Goal: Contribute content: Add original content to the website for others to see

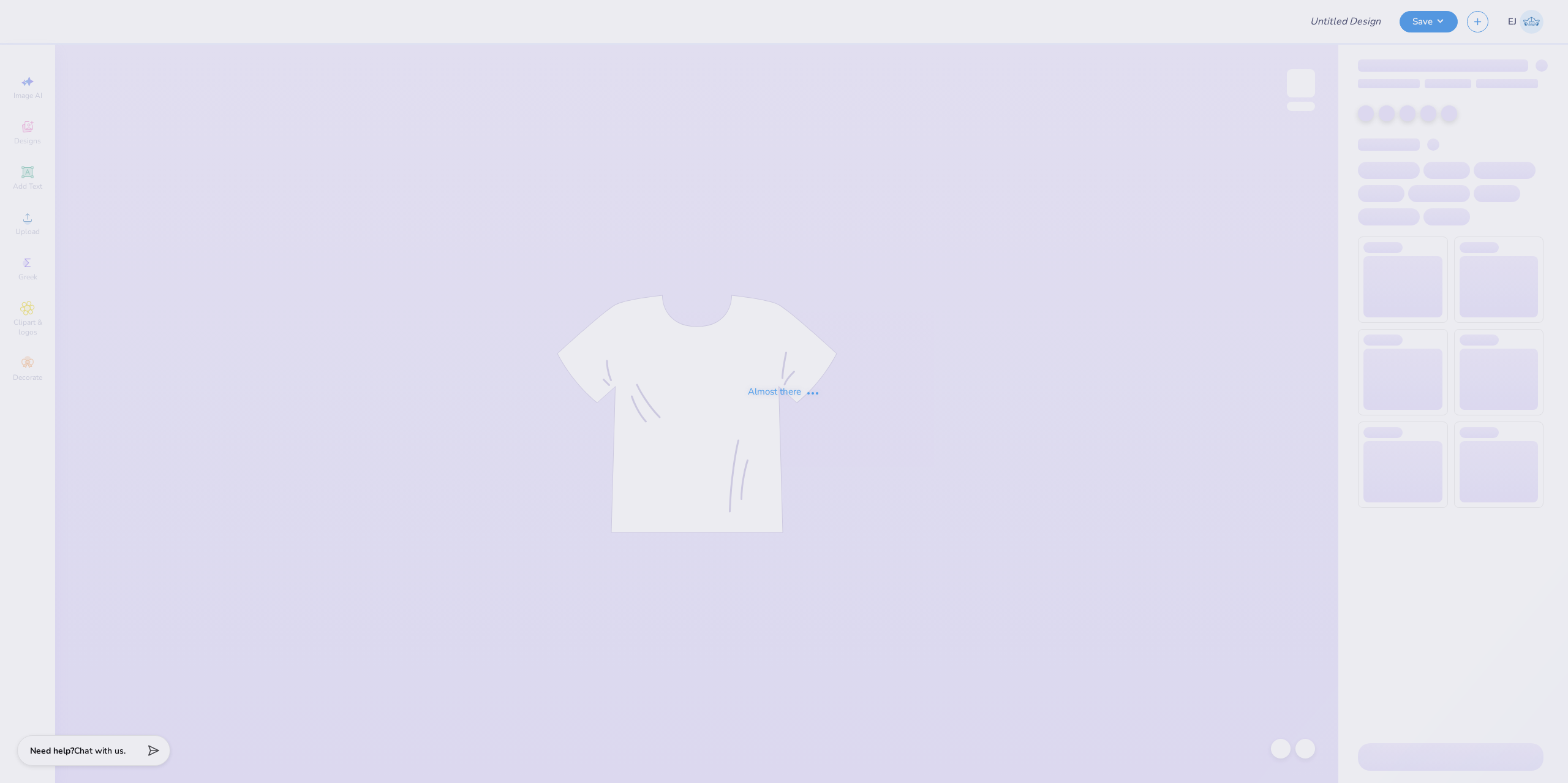
type input "[PERSON_NAME] : [US_STATE][GEOGRAPHIC_DATA]"
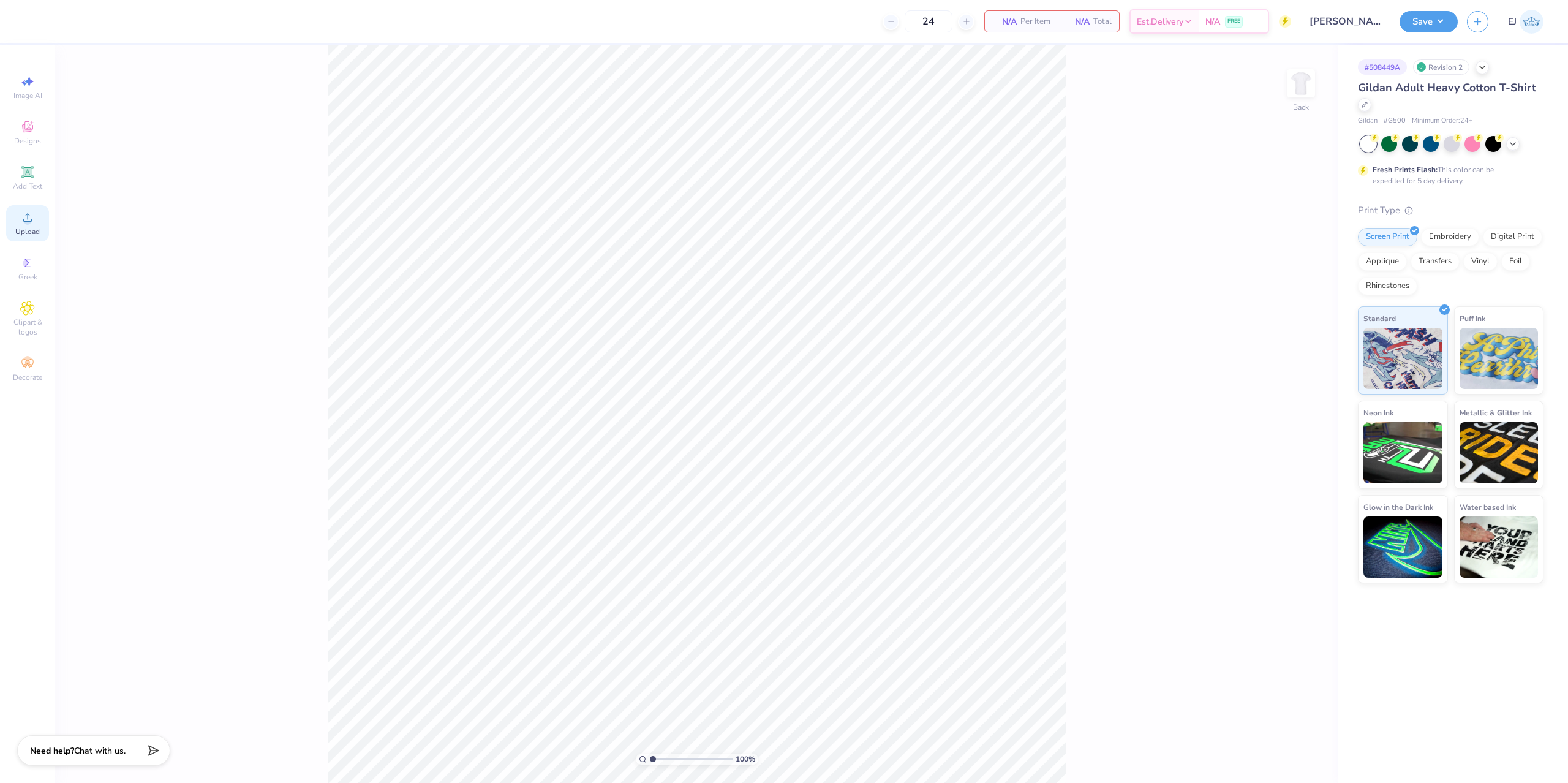
click at [31, 223] on icon at bounding box center [28, 218] width 15 height 15
drag, startPoint x: 1284, startPoint y: 380, endPoint x: 1083, endPoint y: 356, distance: 202.4
click at [1284, 380] on input "8.38" at bounding box center [1293, 377] width 44 height 17
type input "4.5"
type input "5.03"
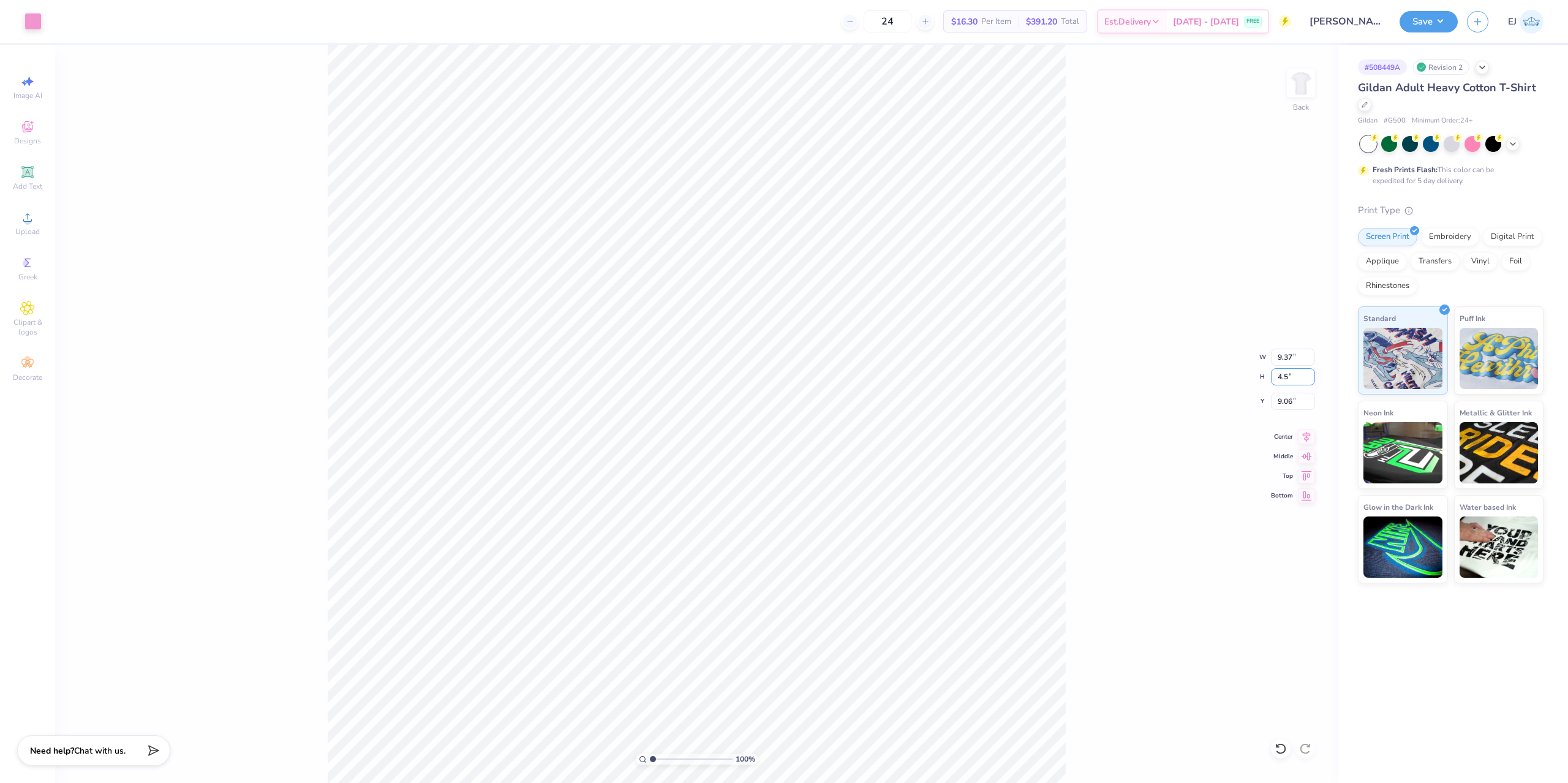
type input "4.50"
type input "11.00"
click at [1125, 483] on div "100 % Back W 5.03 5.03 " H 4.50 4.50 " Y 11.00 11.00 " Center Middle Top Bottom" at bounding box center [697, 414] width 1283 height 738
click at [1286, 400] on input "11.00" at bounding box center [1293, 401] width 44 height 17
type input "3.00"
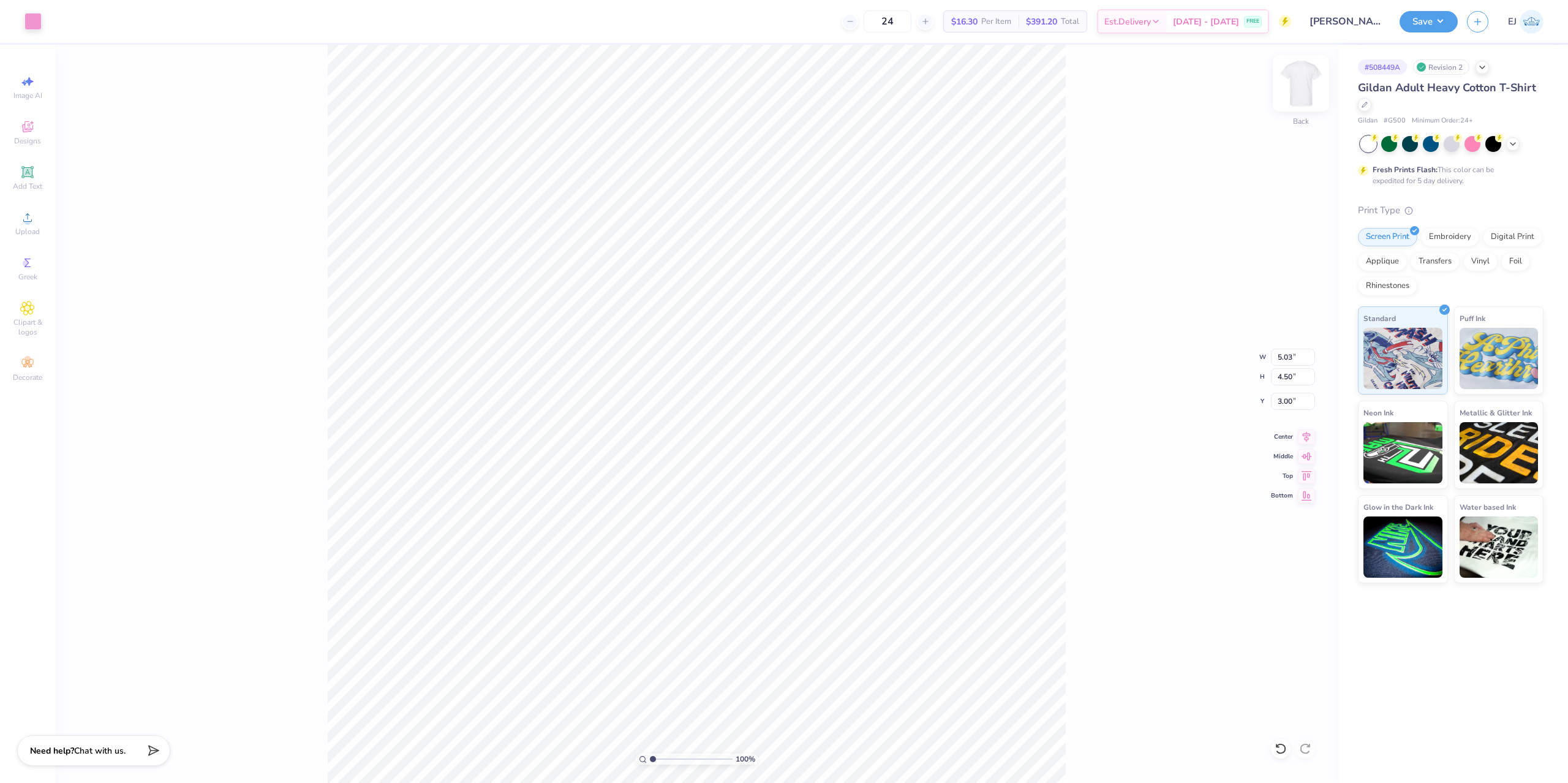
click at [1304, 72] on img at bounding box center [1301, 83] width 49 height 49
click at [32, 225] on div "Upload" at bounding box center [28, 223] width 43 height 36
click at [1290, 363] on input "14.65" at bounding box center [1293, 357] width 44 height 17
type input "12.50"
type input "13.95"
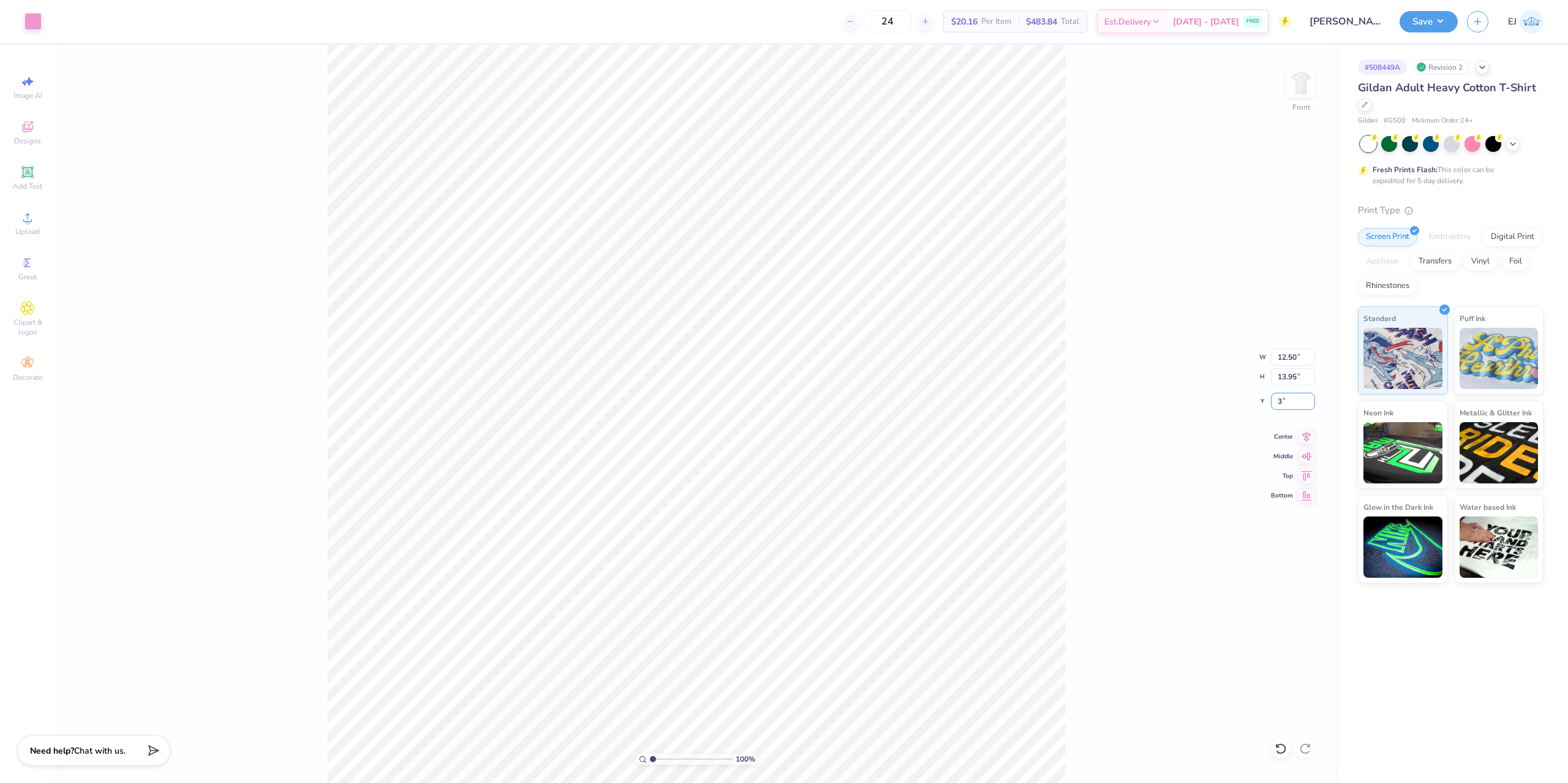
type input "3.00"
drag, startPoint x: 1292, startPoint y: 348, endPoint x: 1293, endPoint y: 354, distance: 6.1
click at [1292, 349] on div "100 % Front W 12.50 12.50 " H 13.95 13.95 " Y 3.00 3.00 " Center Middle Top Bot…" at bounding box center [697, 414] width 1283 height 738
click at [1293, 354] on div "100 % Front W 12.50 H 13.95 Y 3.00 Center Middle Top Bottom" at bounding box center [697, 414] width 1283 height 738
drag, startPoint x: 1287, startPoint y: 354, endPoint x: 1252, endPoint y: 344, distance: 36.4
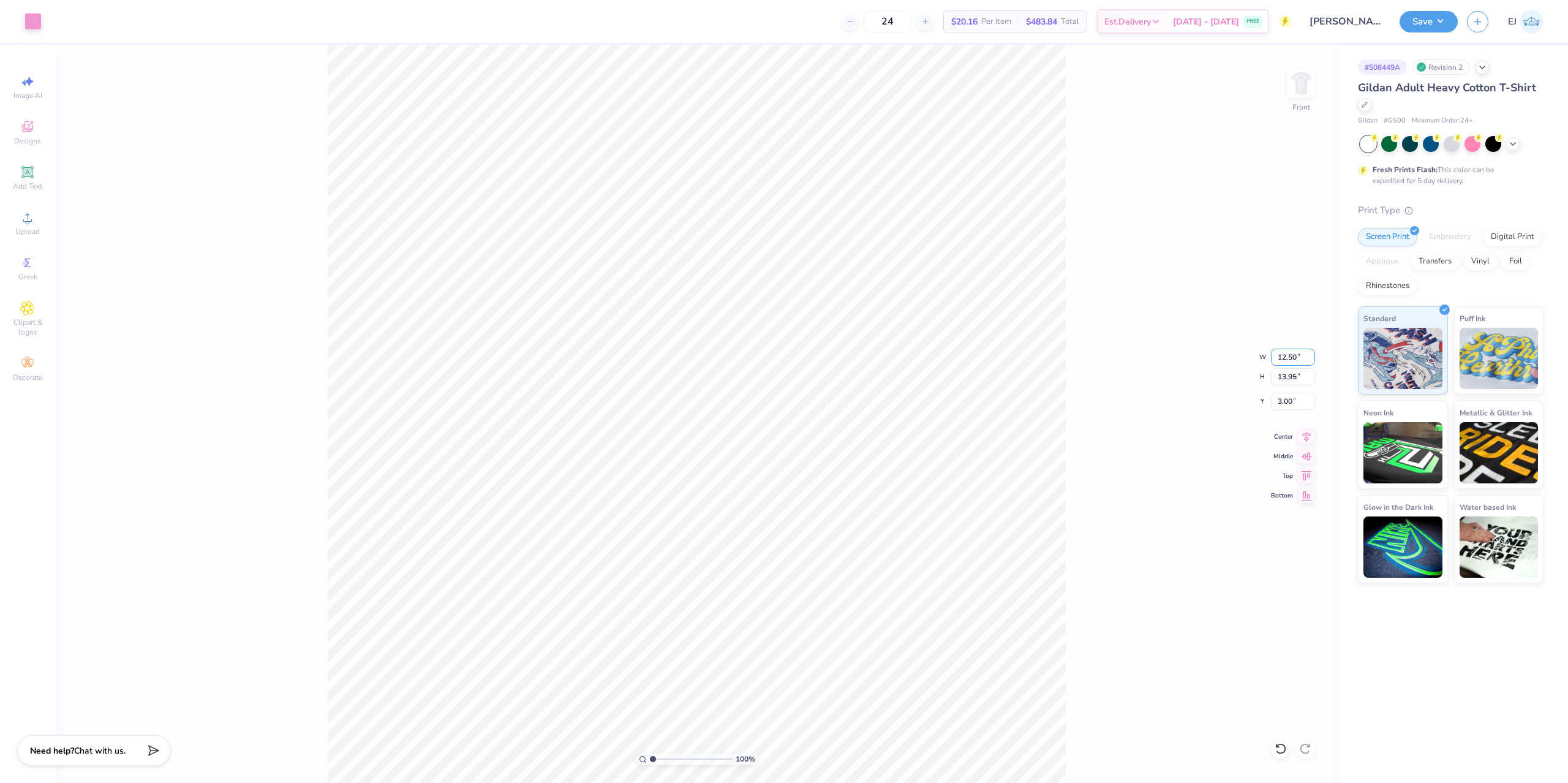
click at [1287, 352] on input "12.50" at bounding box center [1293, 357] width 44 height 17
type input "12.00"
type input "13.39"
type input "3.00"
click at [1439, 23] on button "Save" at bounding box center [1428, 20] width 58 height 21
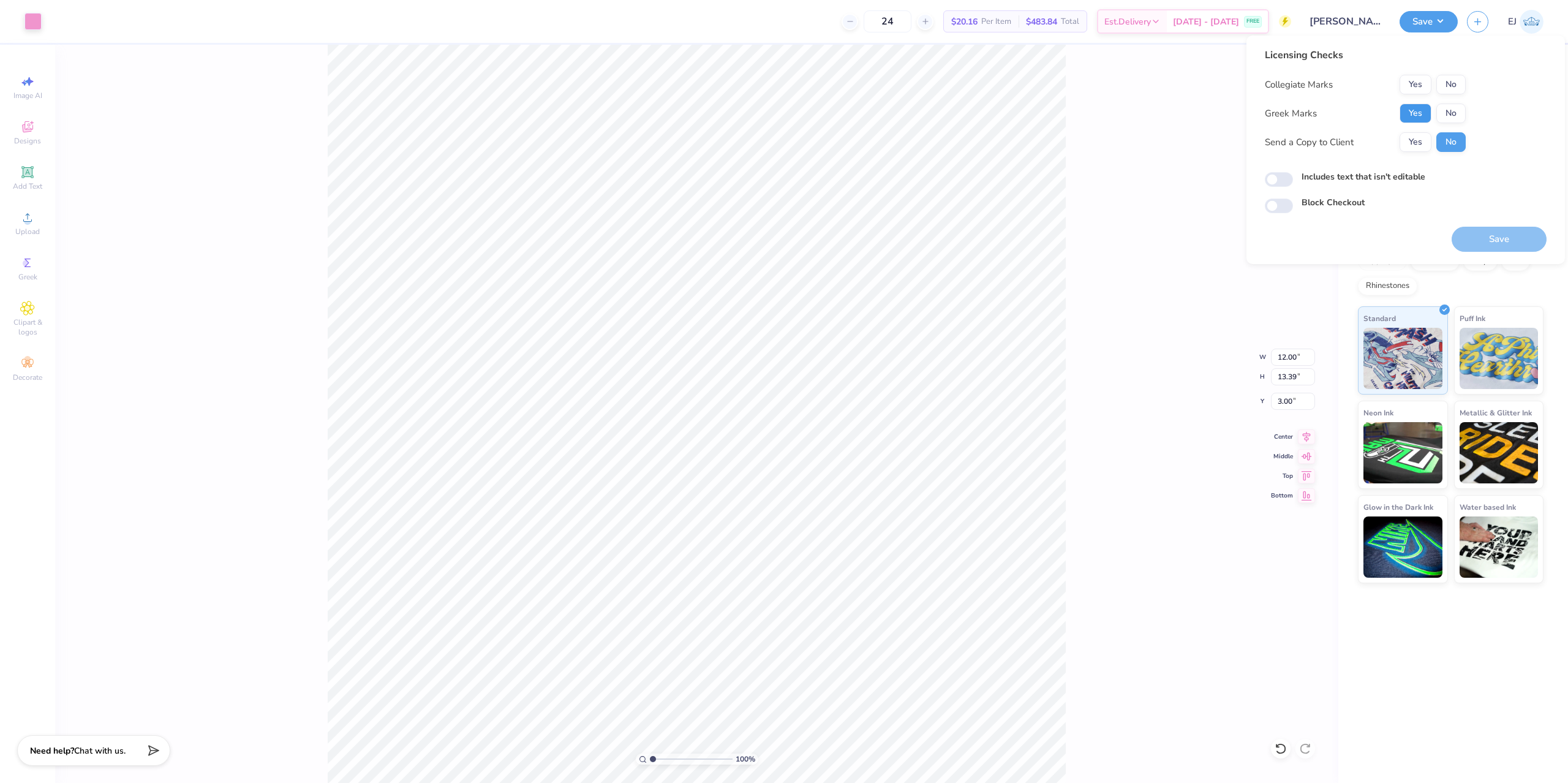
click at [1414, 107] on button "Yes" at bounding box center [1415, 113] width 32 height 20
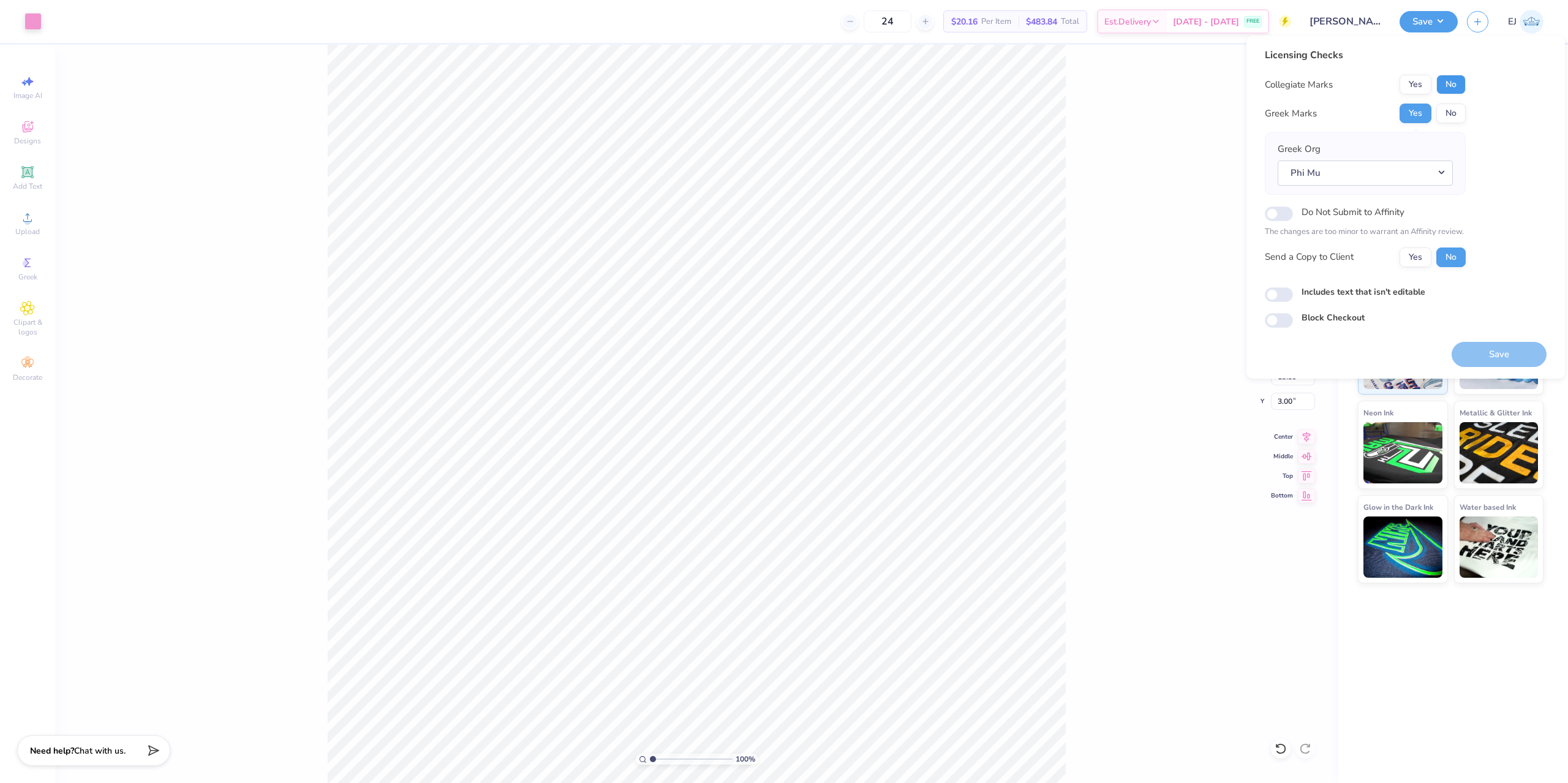
click at [1449, 89] on button "No" at bounding box center [1451, 85] width 29 height 20
click at [1483, 350] on button "Save" at bounding box center [1499, 354] width 95 height 25
